Goal: Task Accomplishment & Management: Manage account settings

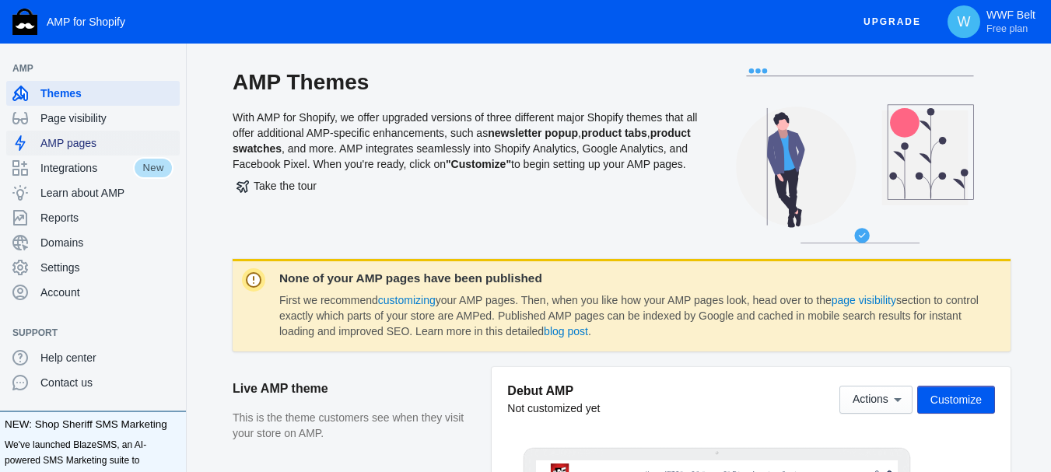
click at [110, 143] on span "AMP pages" at bounding box center [106, 143] width 133 height 16
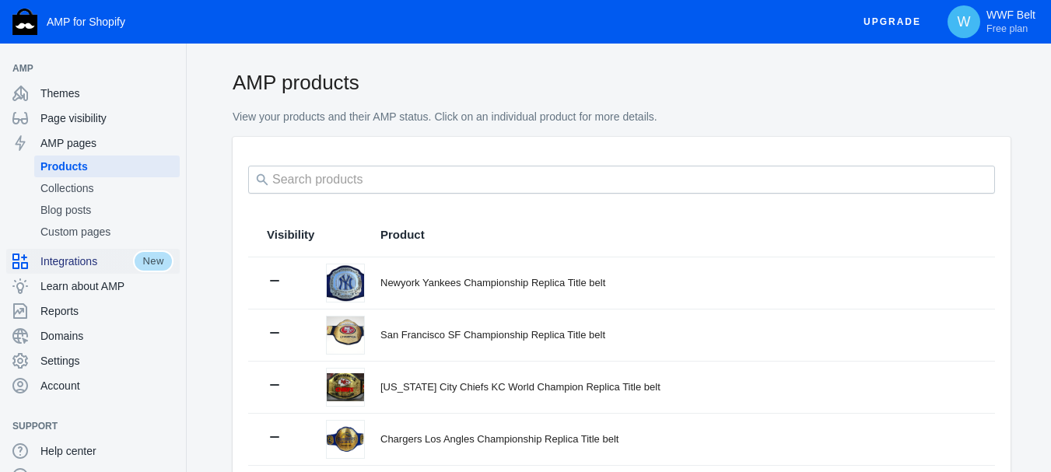
click at [139, 261] on span "New" at bounding box center [153, 262] width 40 height 22
click at [135, 258] on span "New" at bounding box center [153, 262] width 40 height 22
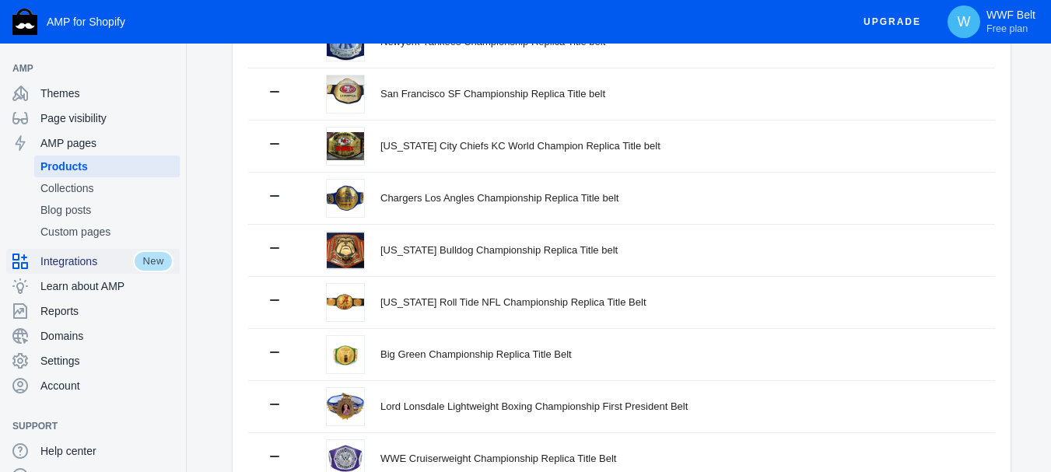
scroll to position [260, 0]
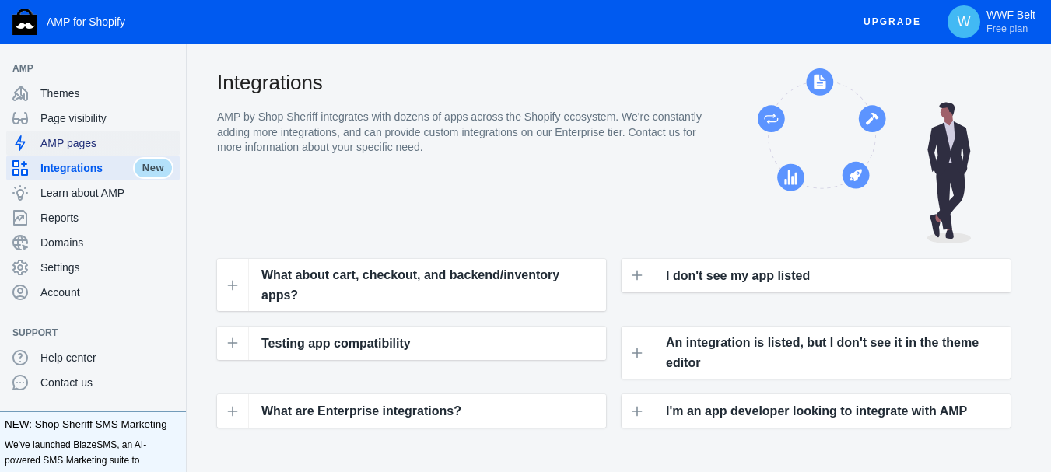
click at [107, 148] on span "AMP pages" at bounding box center [106, 143] width 133 height 16
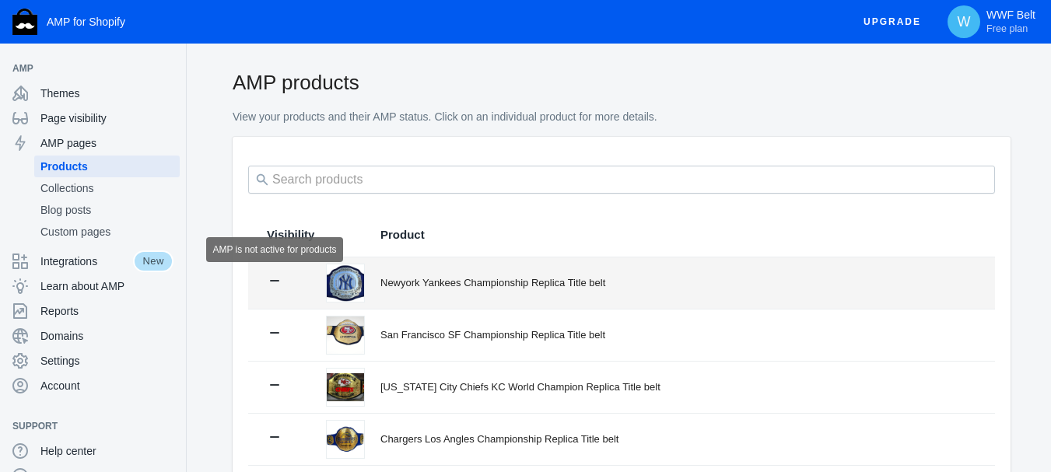
click at [274, 284] on icon at bounding box center [275, 281] width 16 height 16
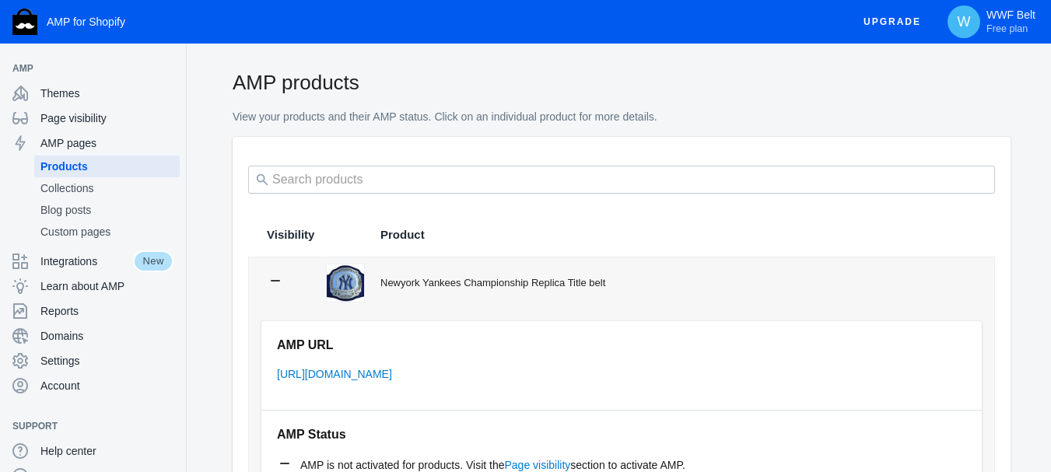
click at [273, 280] on icon at bounding box center [276, 281] width 16 height 16
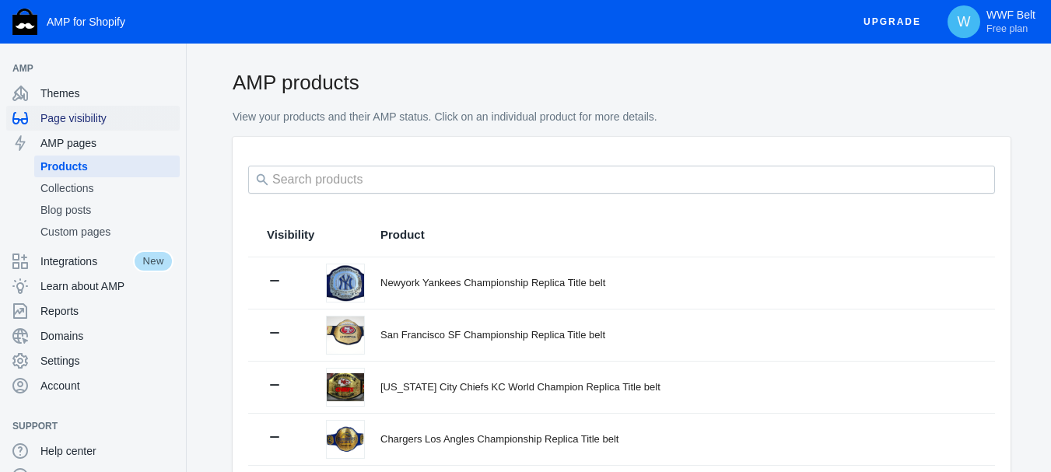
click at [82, 119] on span "Page visibility" at bounding box center [106, 118] width 133 height 16
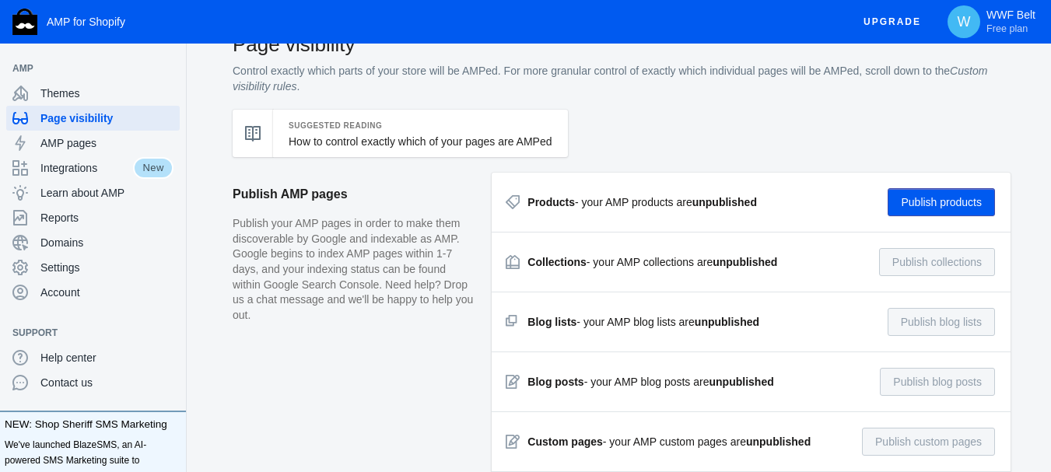
scroll to position [23, 0]
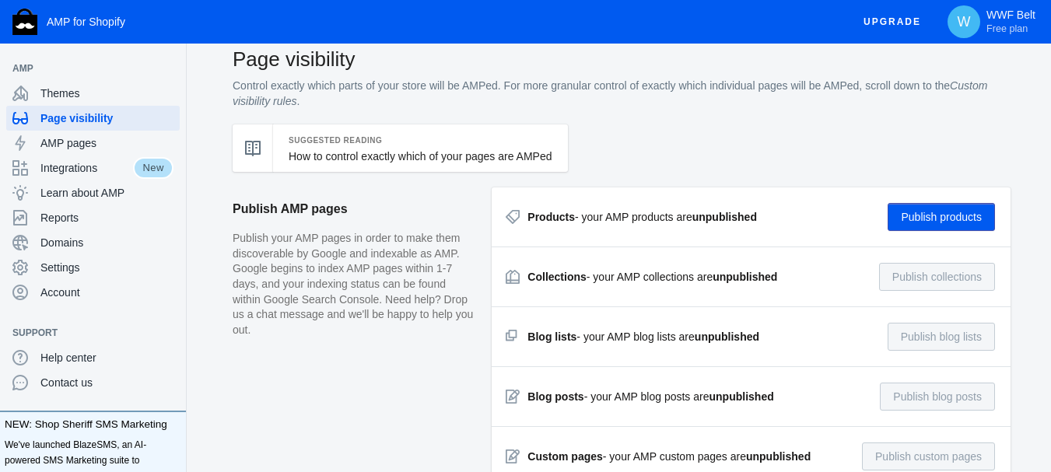
drag, startPoint x: 597, startPoint y: 220, endPoint x: 553, endPoint y: 220, distance: 43.6
click at [597, 220] on div "Products - your AMP products are unpublished" at bounding box center [643, 217] width 230 height 16
click at [534, 219] on strong "Products" at bounding box center [551, 217] width 47 height 12
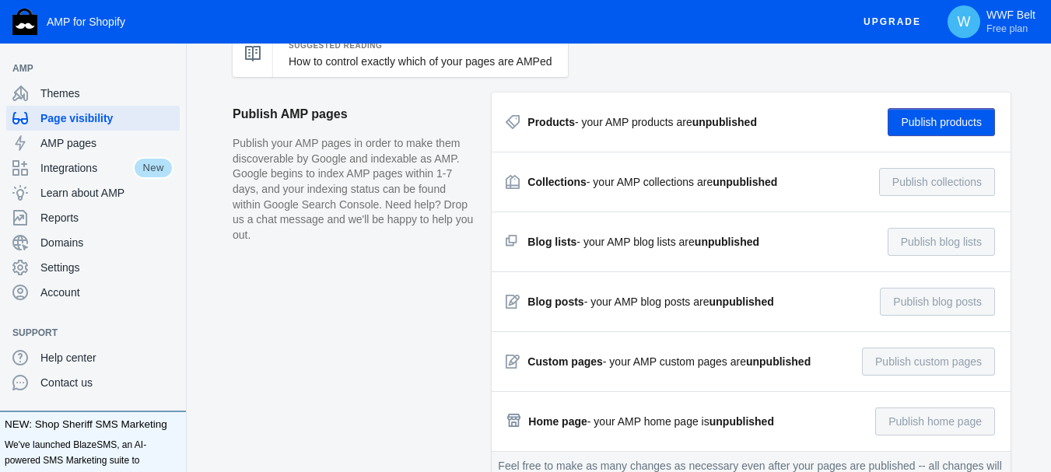
scroll to position [61, 0]
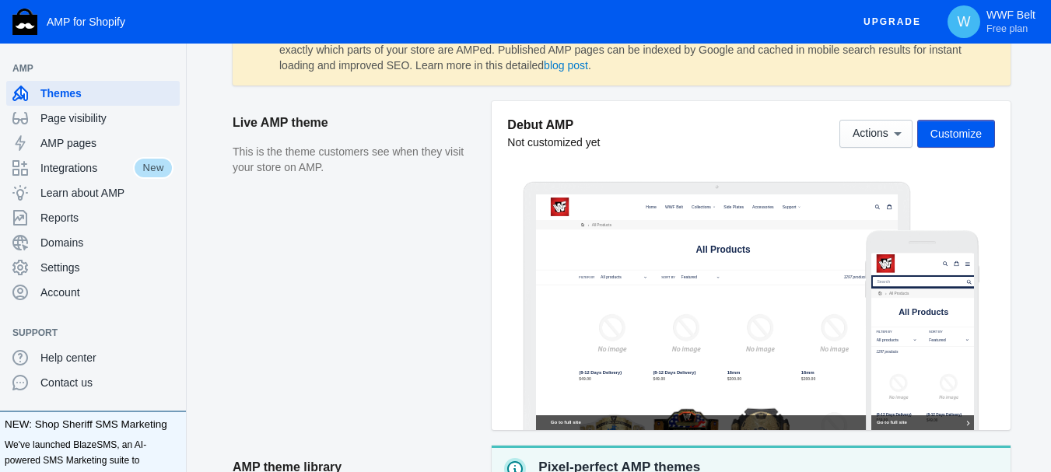
scroll to position [274, 0]
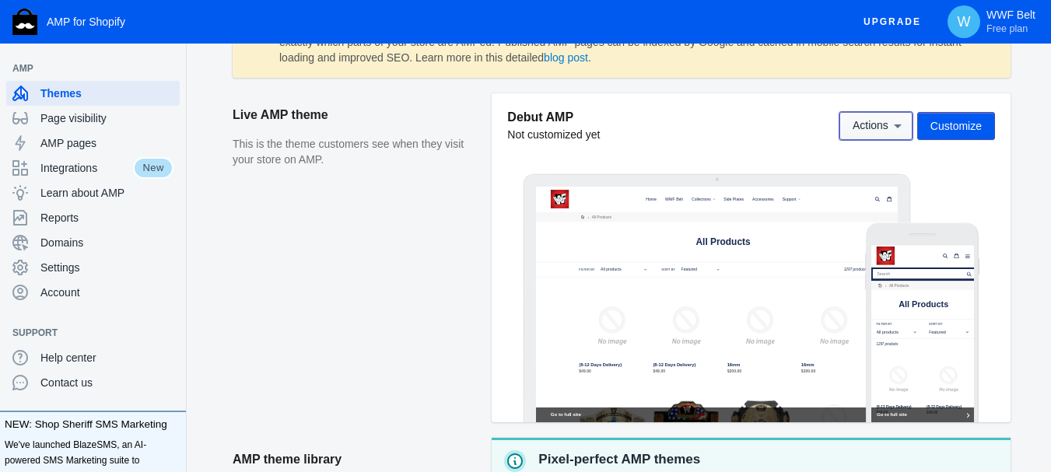
click at [902, 132] on icon at bounding box center [898, 126] width 16 height 16
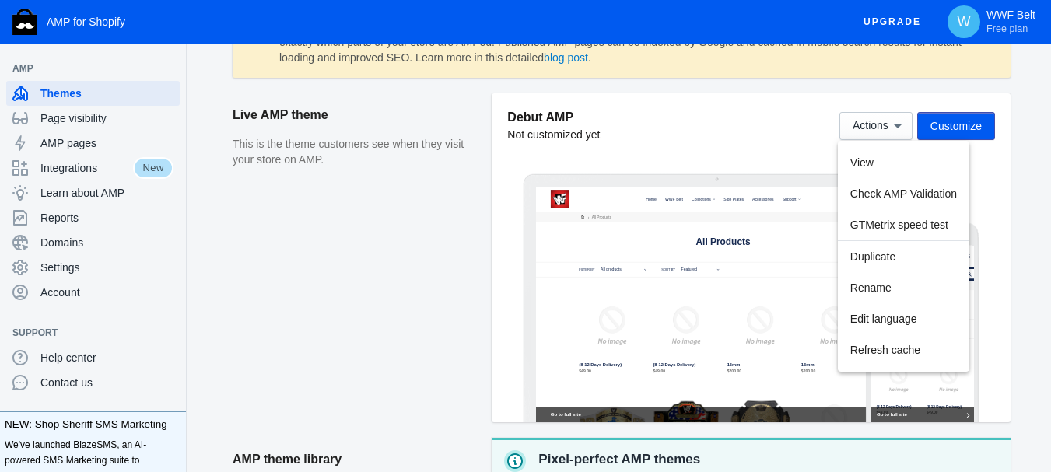
click at [957, 135] on div at bounding box center [525, 236] width 1051 height 472
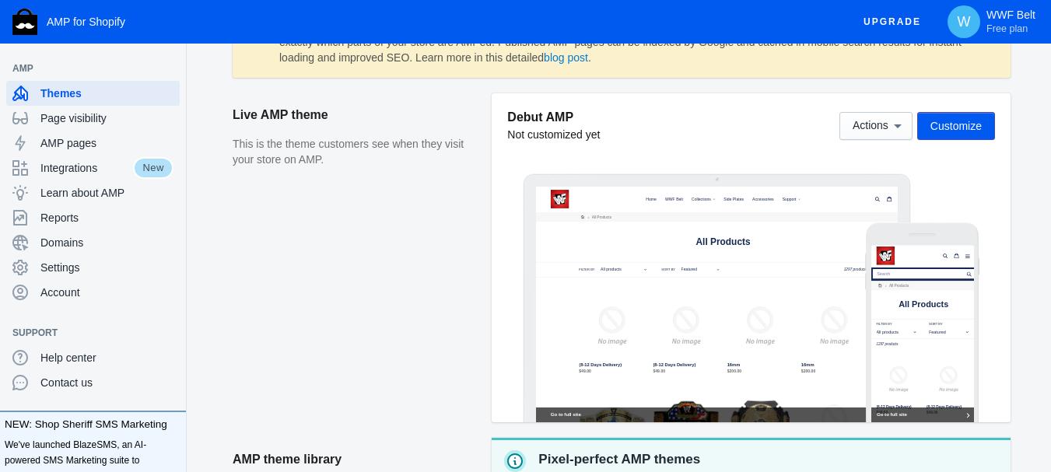
click at [957, 135] on button "Customize" at bounding box center [956, 126] width 78 height 28
